Goal: Task Accomplishment & Management: Use online tool/utility

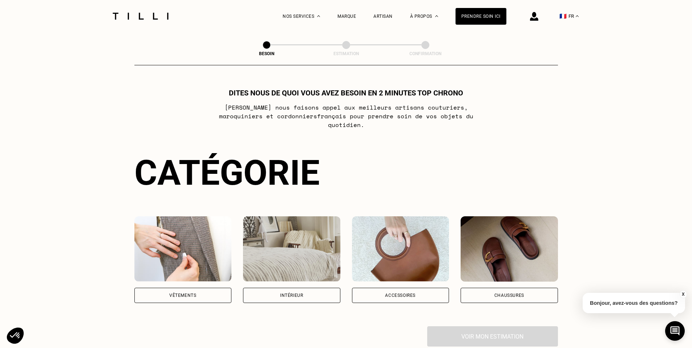
click at [173, 247] on img at bounding box center [182, 248] width 97 height 65
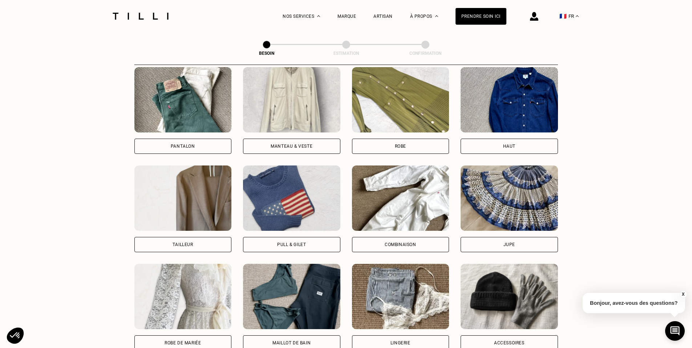
scroll to position [310, 0]
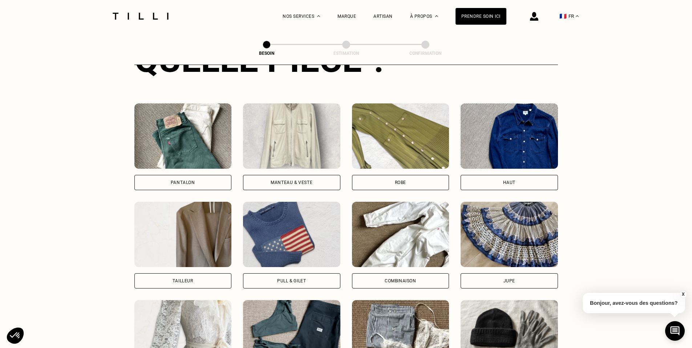
click at [174, 180] on div "Pantalon" at bounding box center [183, 182] width 24 height 4
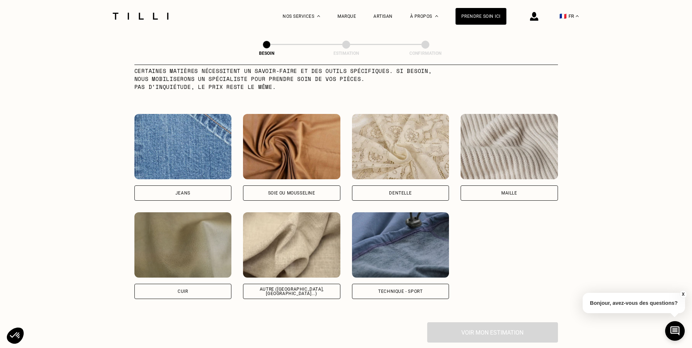
scroll to position [741, 0]
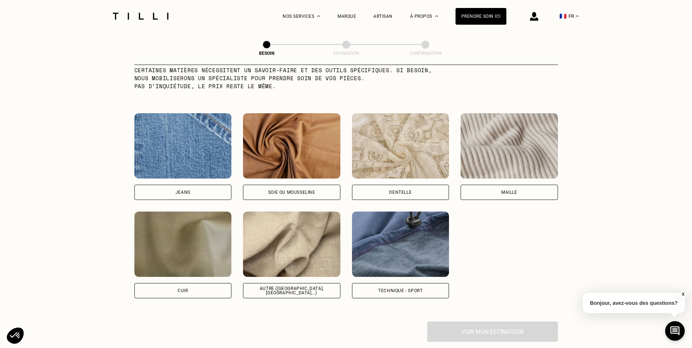
click at [200, 188] on div "Jeans" at bounding box center [182, 192] width 97 height 15
select select "FR"
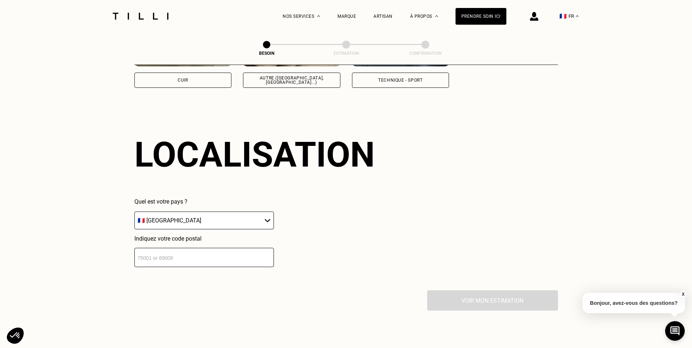
scroll to position [976, 0]
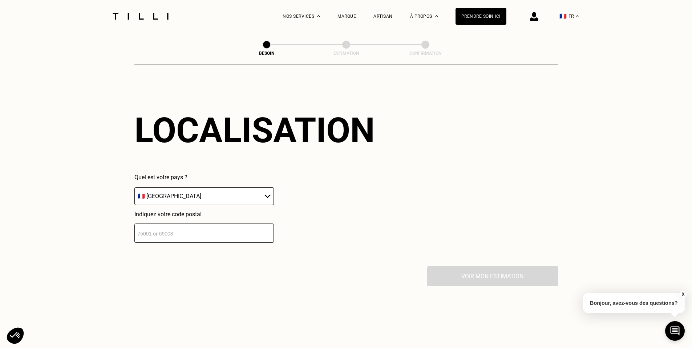
click at [183, 229] on input "number" at bounding box center [203, 233] width 139 height 19
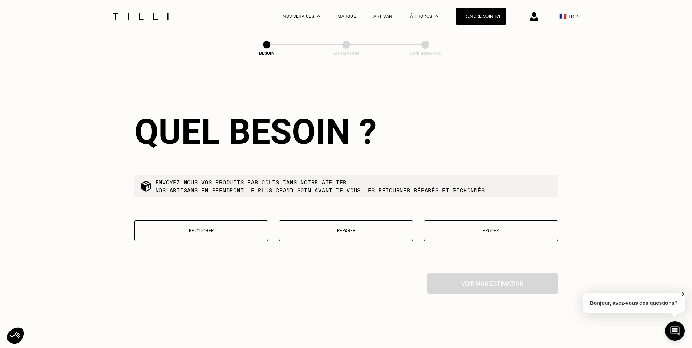
scroll to position [1157, 0]
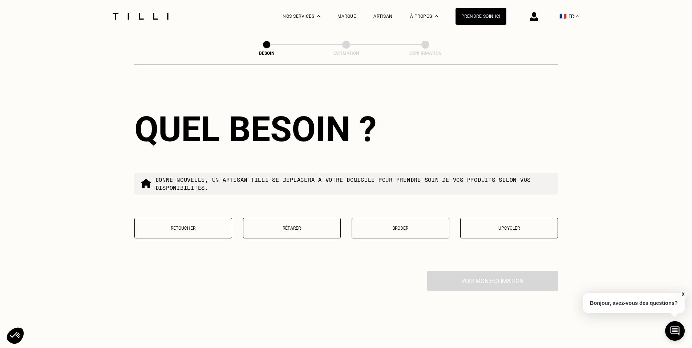
type input "92130"
click at [185, 228] on button "Retoucher" at bounding box center [183, 228] width 98 height 21
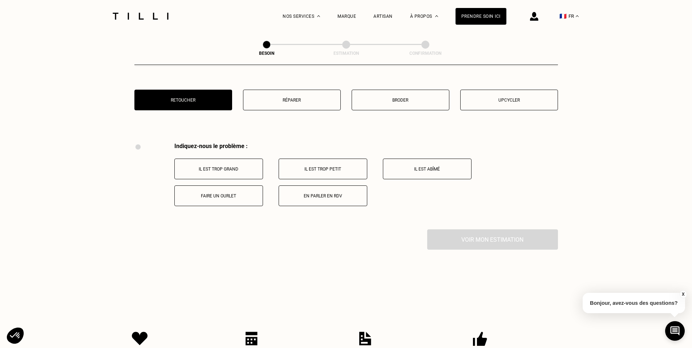
scroll to position [1270, 0]
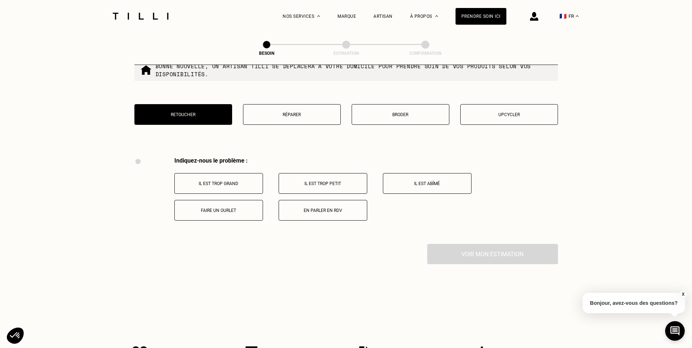
click at [294, 108] on button "Réparer" at bounding box center [292, 114] width 98 height 21
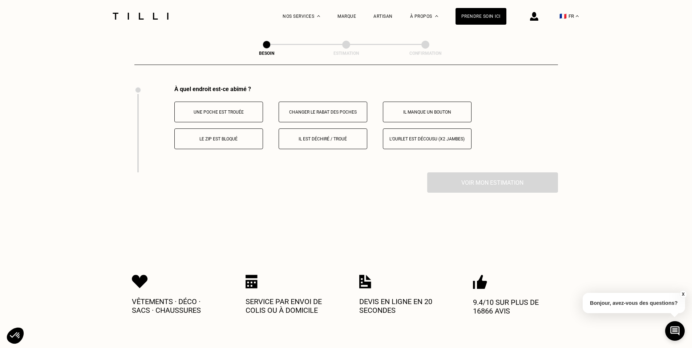
scroll to position [1343, 0]
click at [220, 139] on button "Le zip est bloqué" at bounding box center [218, 137] width 89 height 21
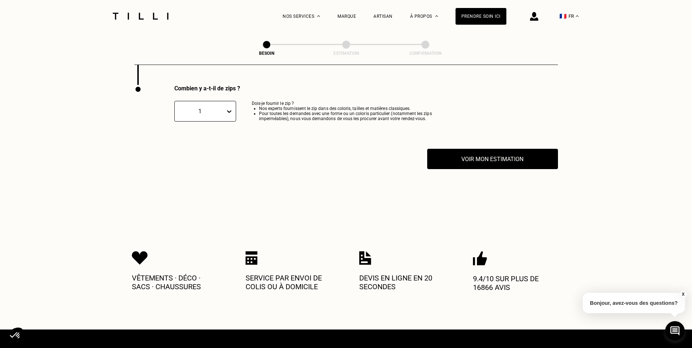
scroll to position [1430, 0]
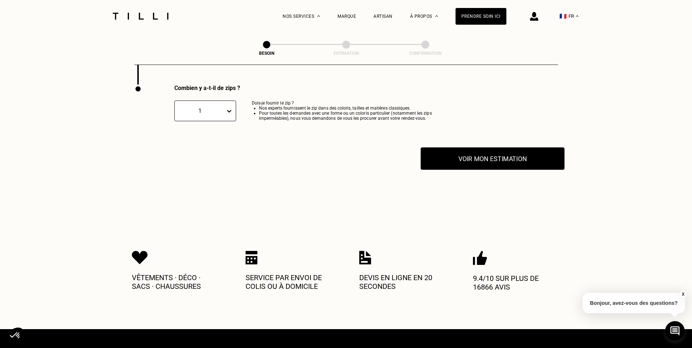
click at [486, 157] on button "Voir mon estimation" at bounding box center [492, 158] width 144 height 23
